Goal: Use online tool/utility: Utilize a website feature to perform a specific function

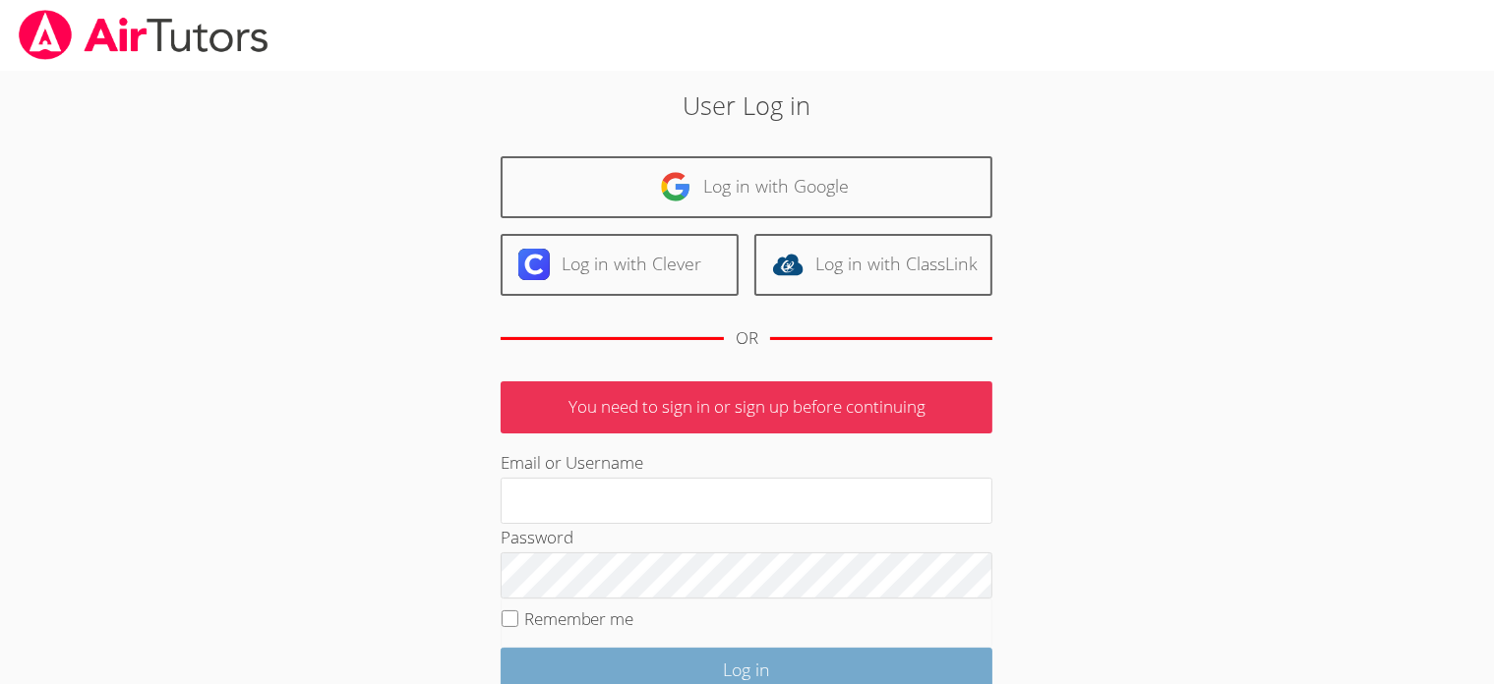
type input "[EMAIL_ADDRESS][DOMAIN_NAME]"
click at [735, 658] on input "Log in" at bounding box center [747, 671] width 492 height 46
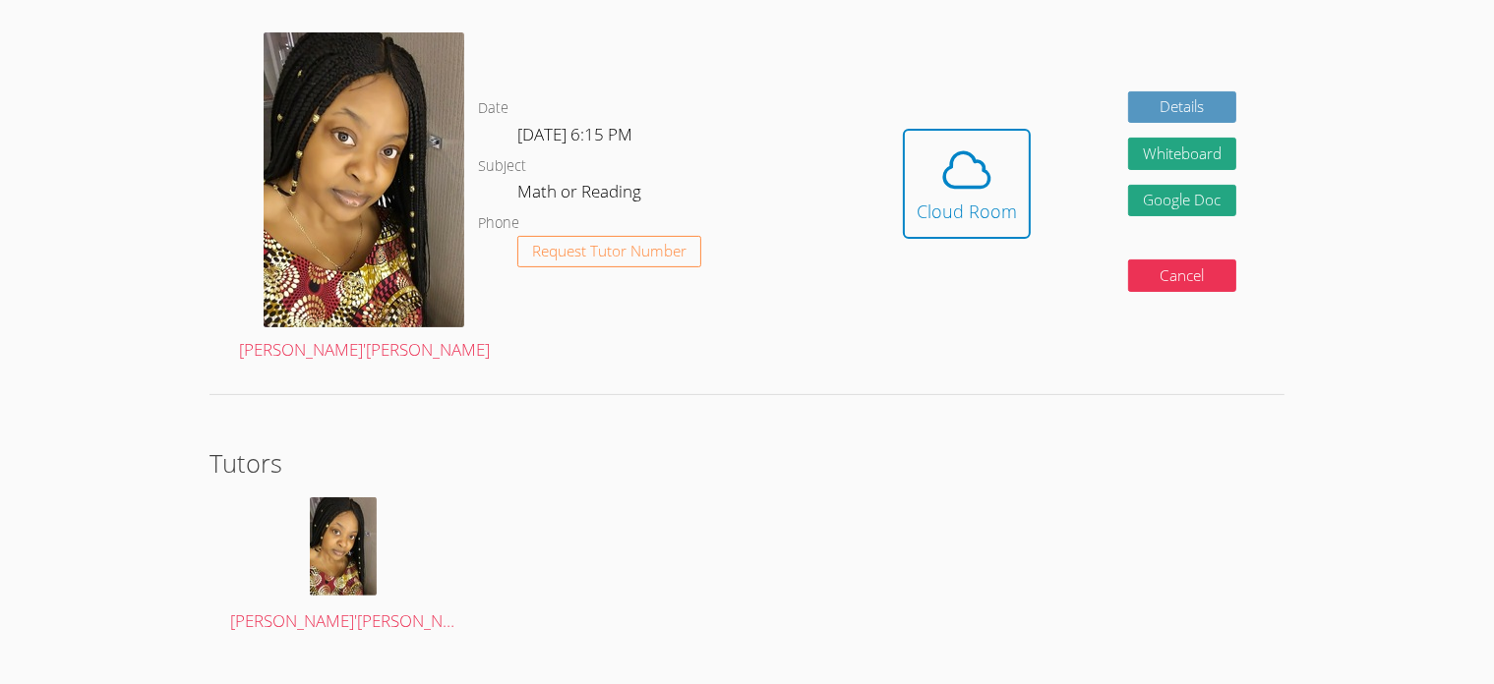
scroll to position [479, 0]
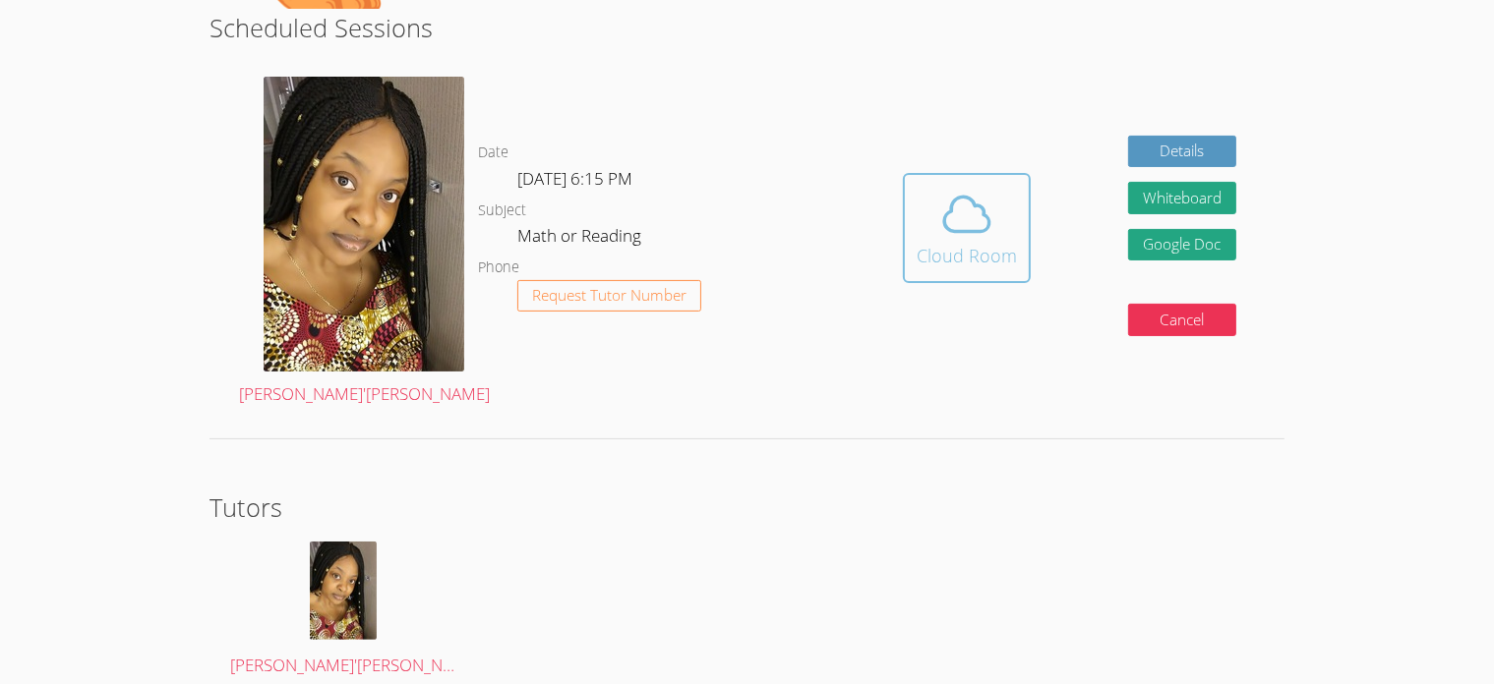
click at [987, 263] on div "Cloud Room" at bounding box center [966, 256] width 100 height 28
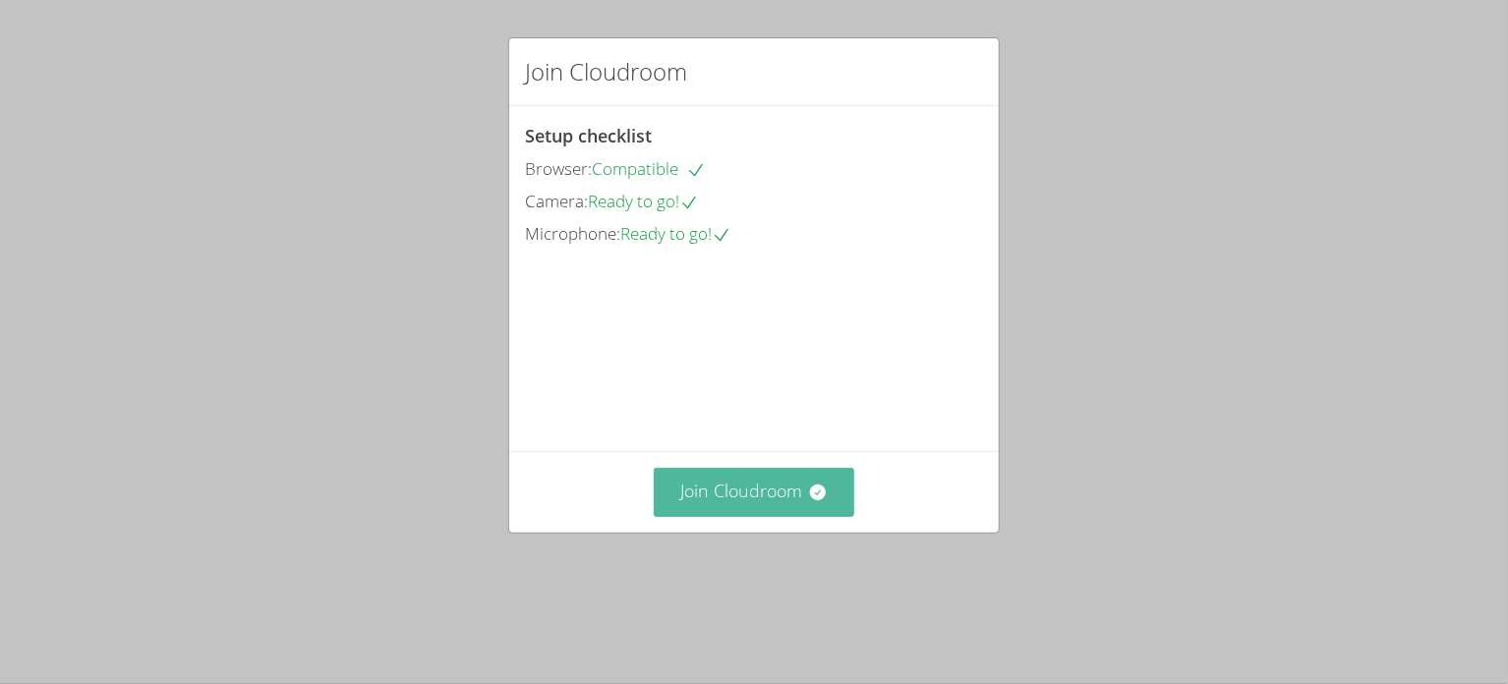
click at [787, 516] on button "Join Cloudroom" at bounding box center [755, 492] width 202 height 48
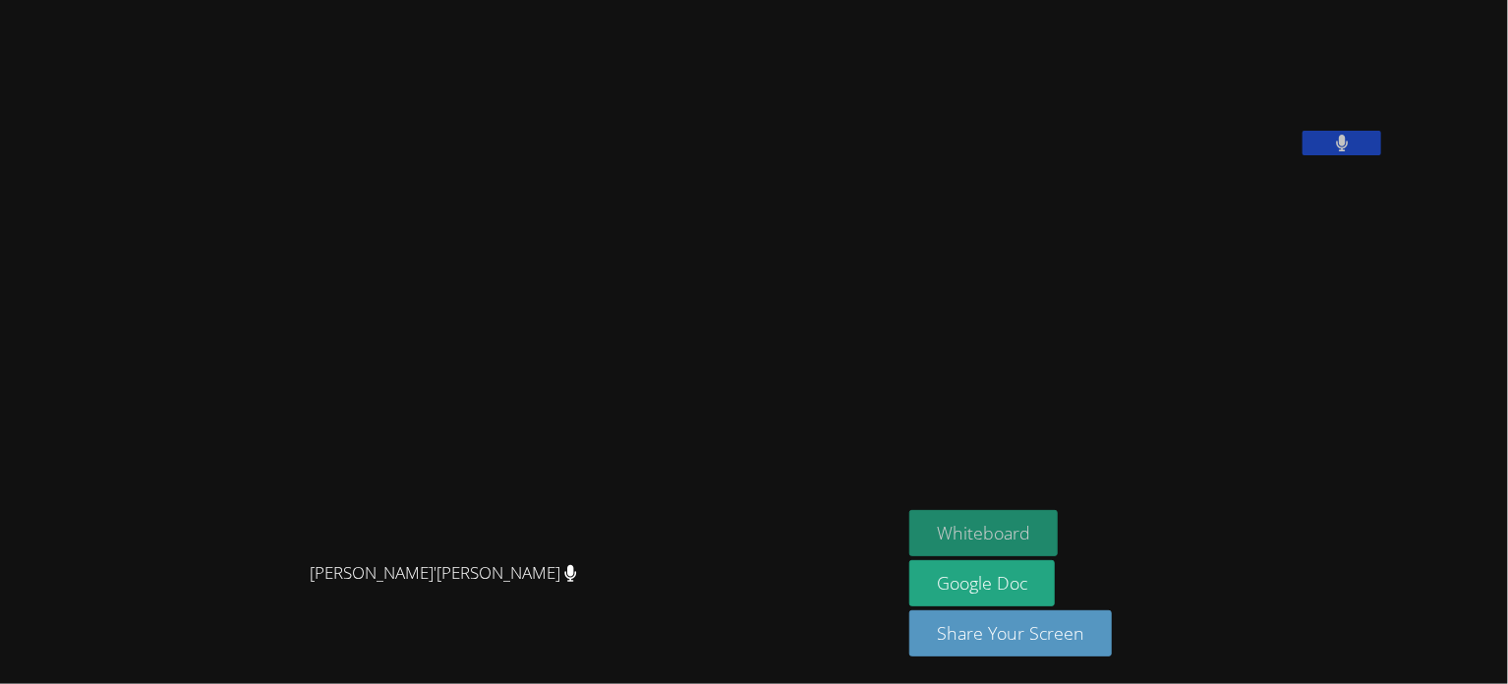
drag, startPoint x: 1022, startPoint y: 542, endPoint x: 1035, endPoint y: 550, distance: 15.9
click at [1035, 550] on button "Whiteboard" at bounding box center [984, 533] width 148 height 46
click at [1058, 525] on button "Whiteboard" at bounding box center [984, 533] width 148 height 46
click at [1051, 550] on button "Whiteboard" at bounding box center [984, 533] width 148 height 46
